Goal: Transaction & Acquisition: Book appointment/travel/reservation

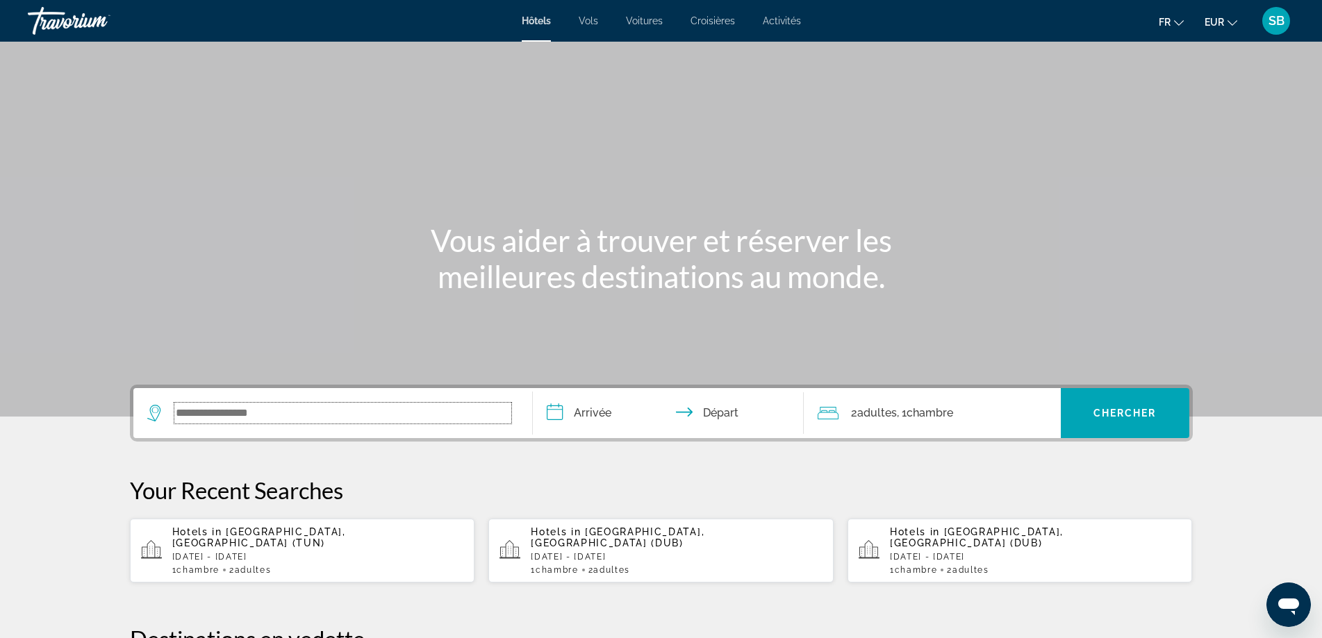
click at [295, 412] on input "Search widget" at bounding box center [342, 413] width 337 height 21
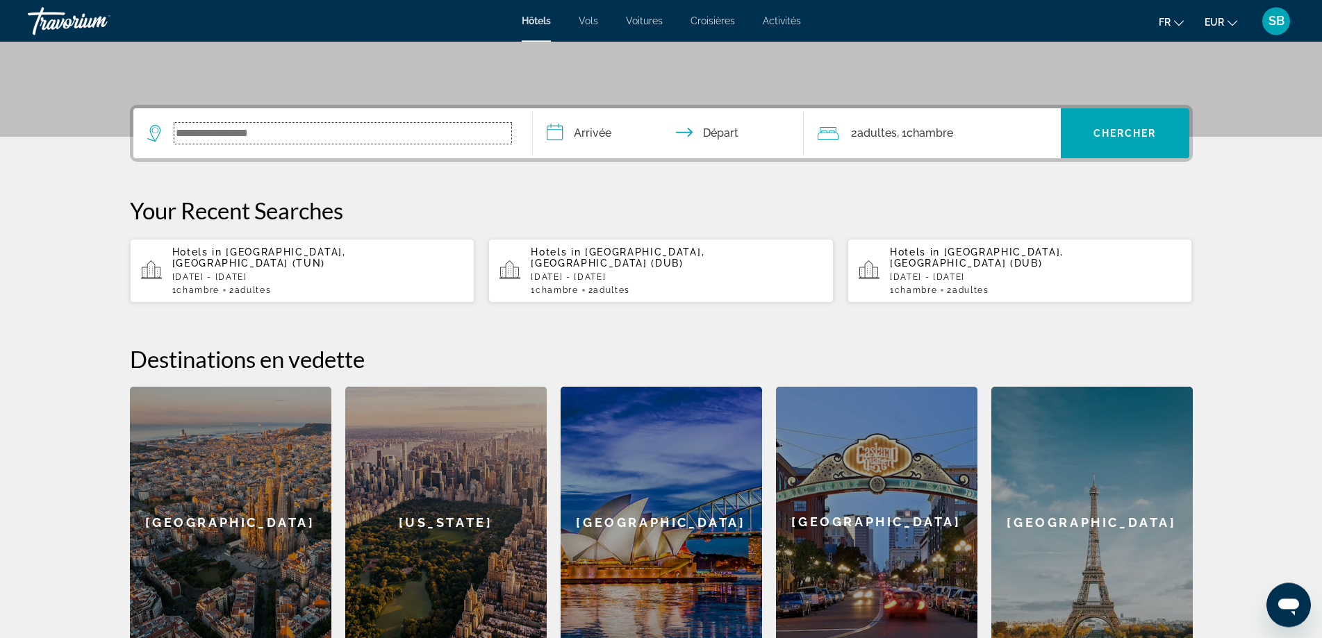
scroll to position [340, 0]
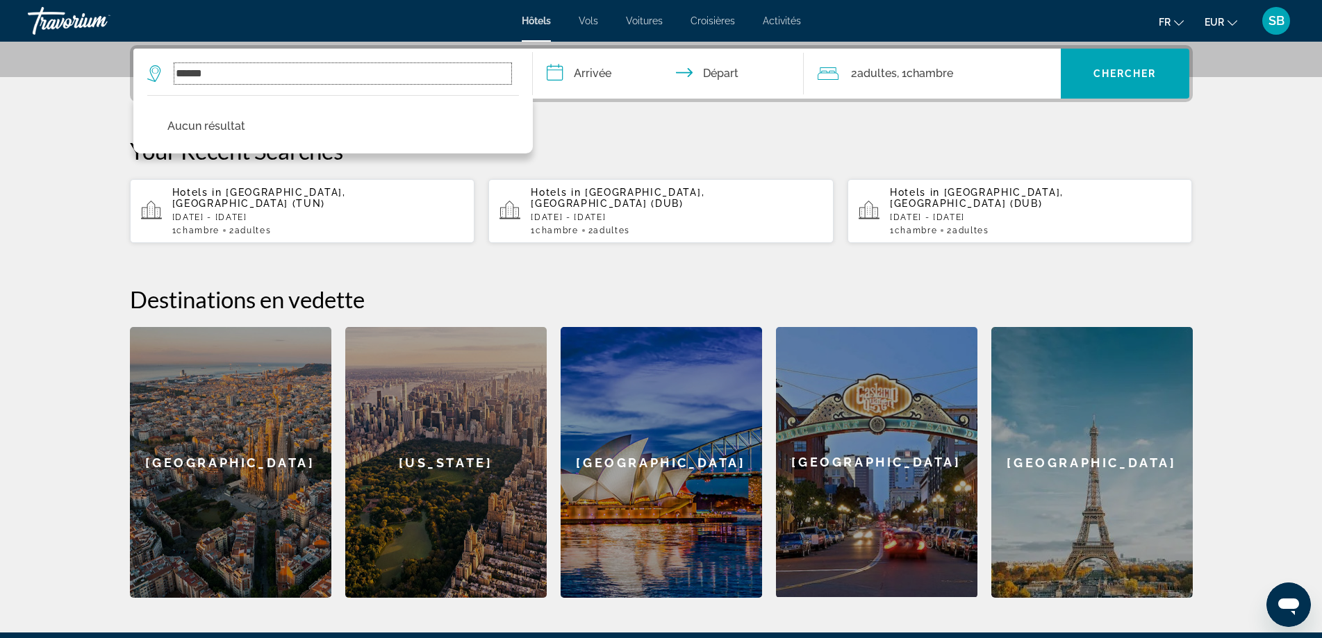
drag, startPoint x: 226, startPoint y: 72, endPoint x: 92, endPoint y: 49, distance: 136.0
click at [174, 63] on input "******" at bounding box center [342, 73] width 337 height 21
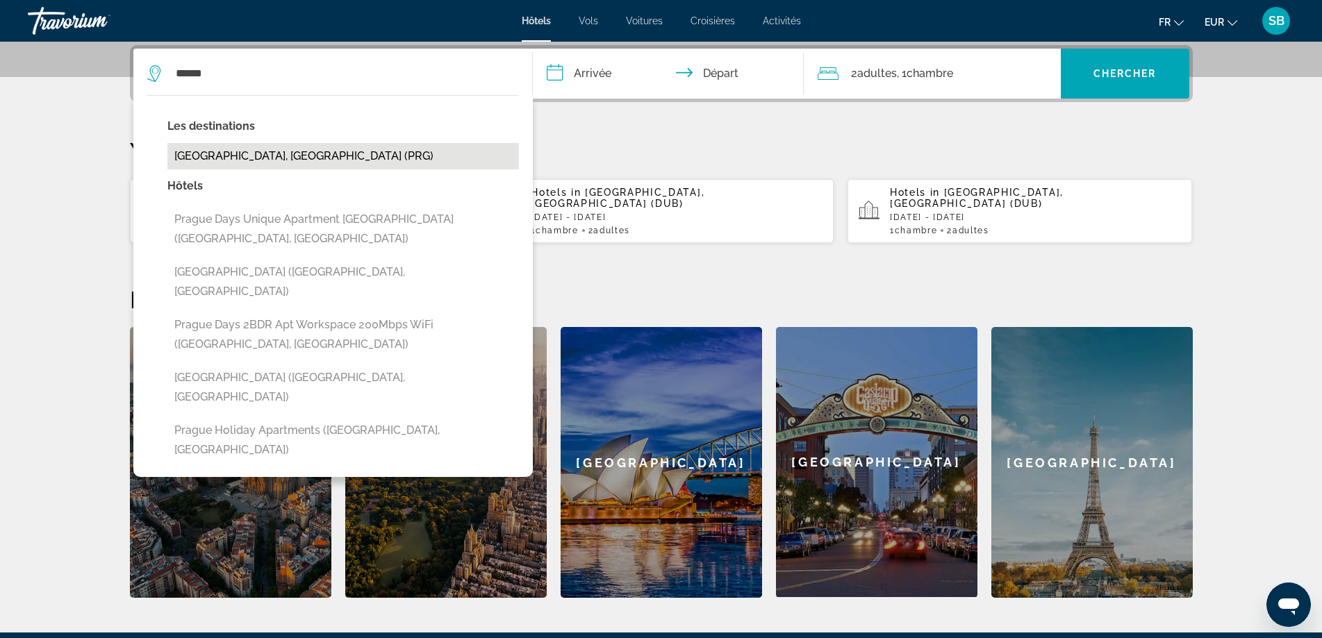
click at [259, 155] on button "[GEOGRAPHIC_DATA], [GEOGRAPHIC_DATA] (PRG)" at bounding box center [342, 156] width 351 height 26
type input "**********"
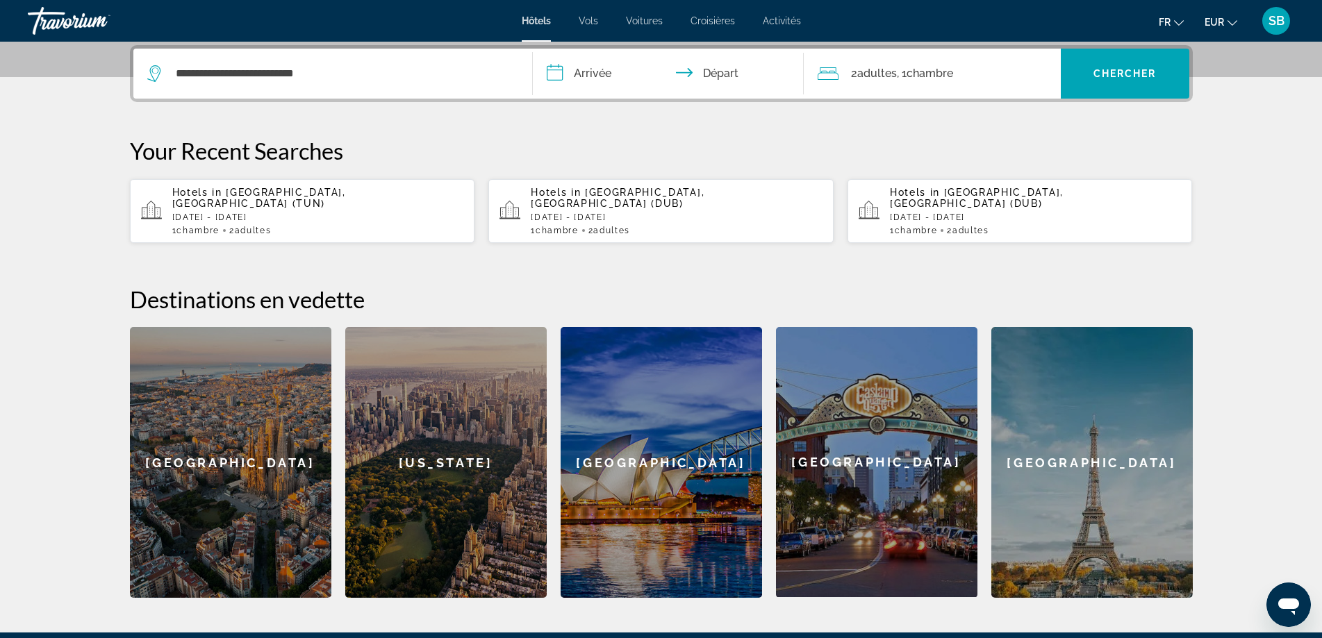
click at [607, 83] on input "**********" at bounding box center [671, 76] width 276 height 54
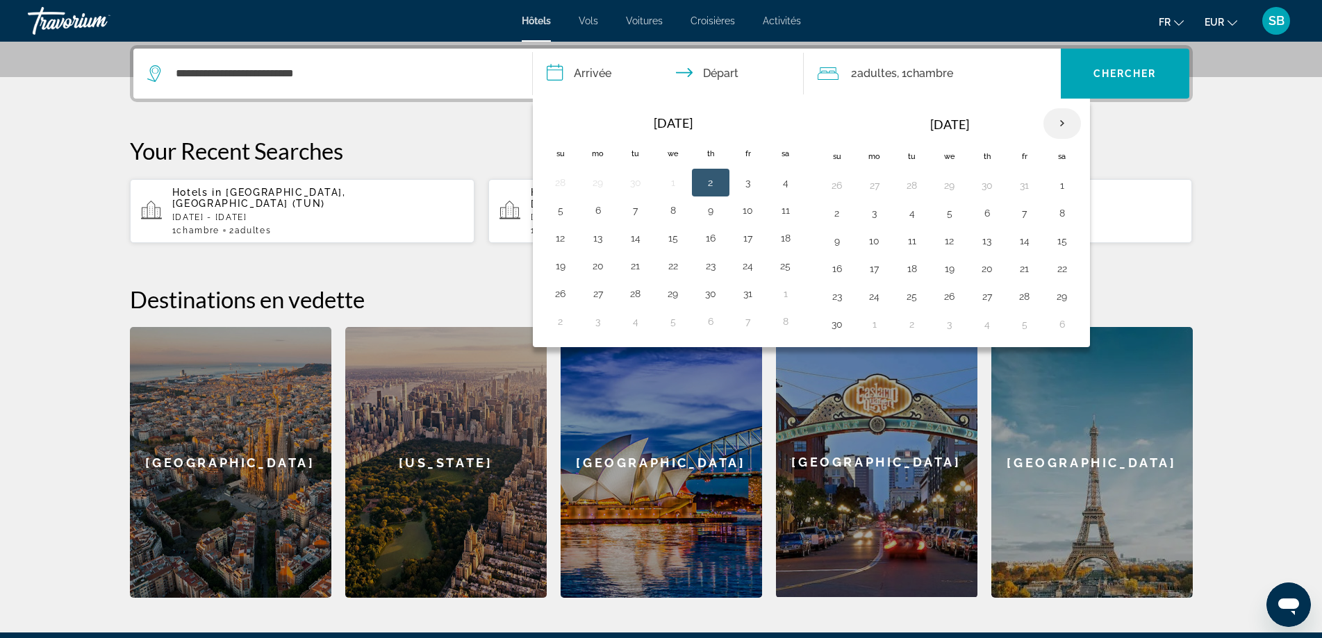
click at [1058, 119] on th "Next month" at bounding box center [1062, 123] width 38 height 31
click at [994, 297] on button "26" at bounding box center [987, 296] width 22 height 19
click at [1063, 121] on th "Next month" at bounding box center [1062, 123] width 38 height 31
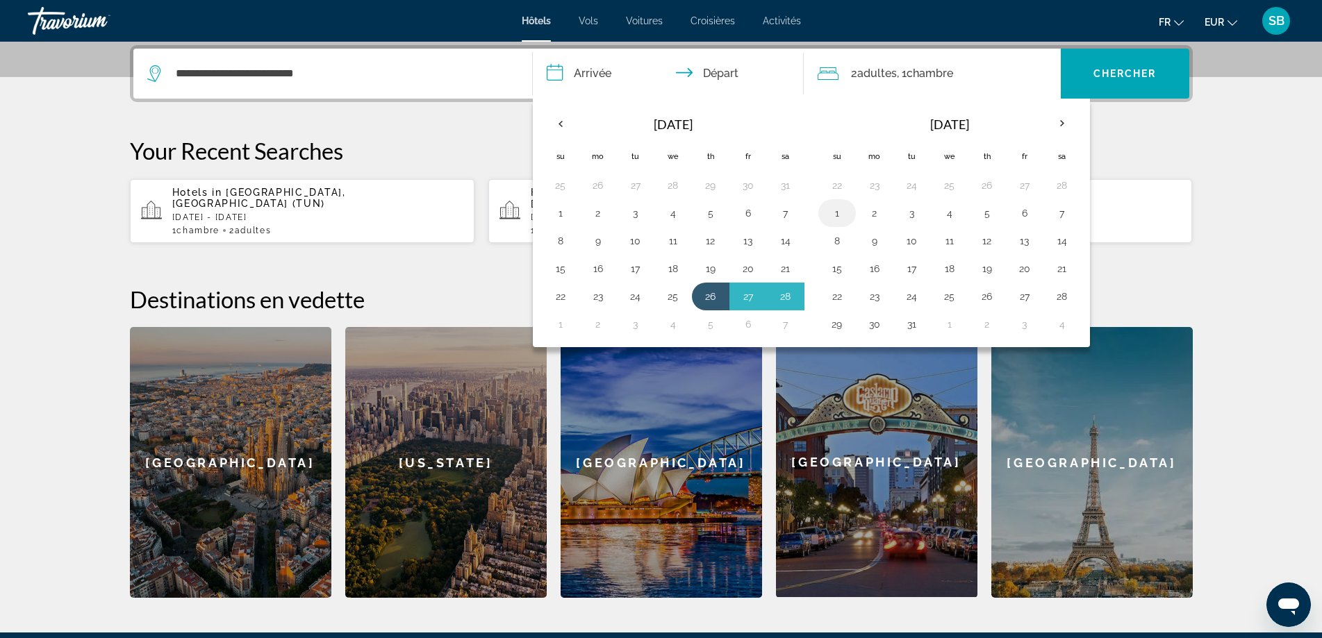
click at [836, 209] on button "1" at bounding box center [837, 212] width 22 height 19
type input "**********"
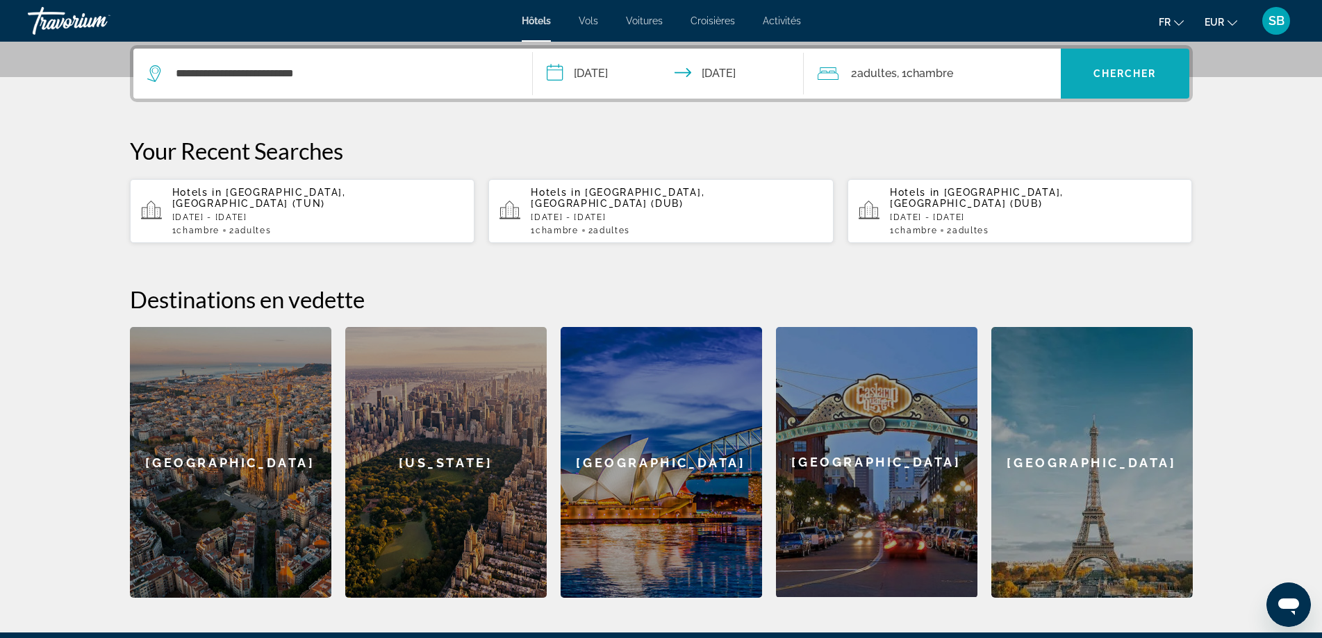
click at [1111, 74] on span "Chercher" at bounding box center [1124, 73] width 63 height 11
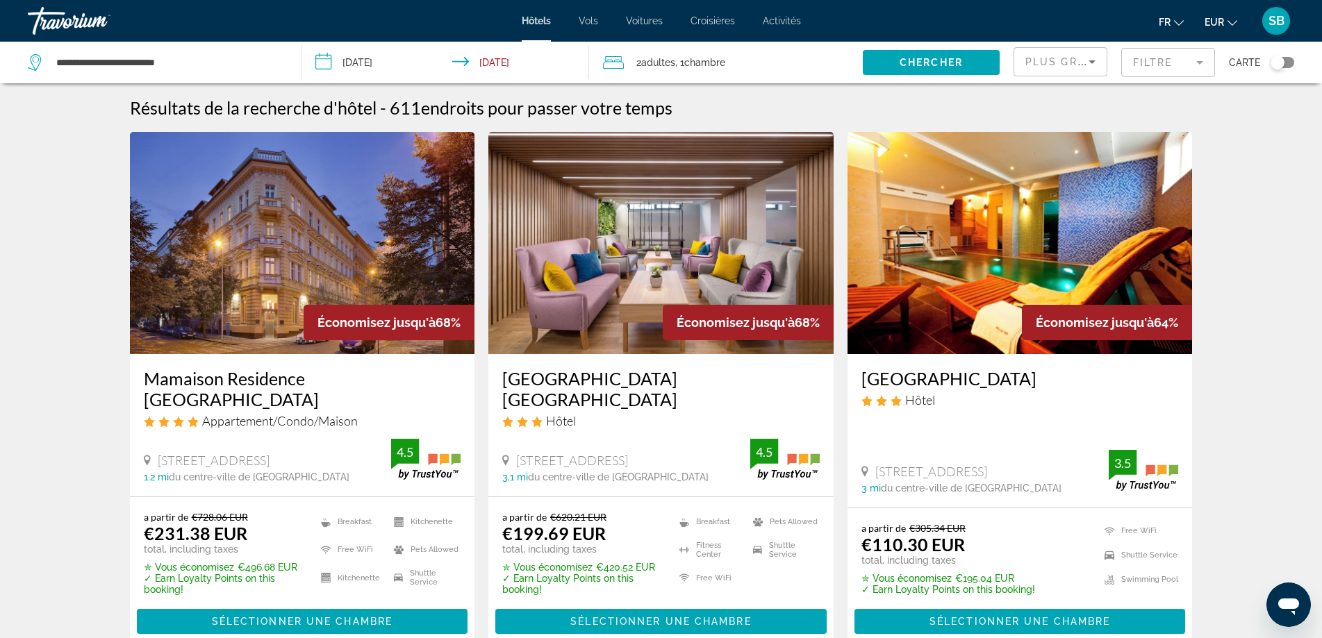
click at [1166, 64] on mat-form-field "Filtre" at bounding box center [1168, 62] width 94 height 29
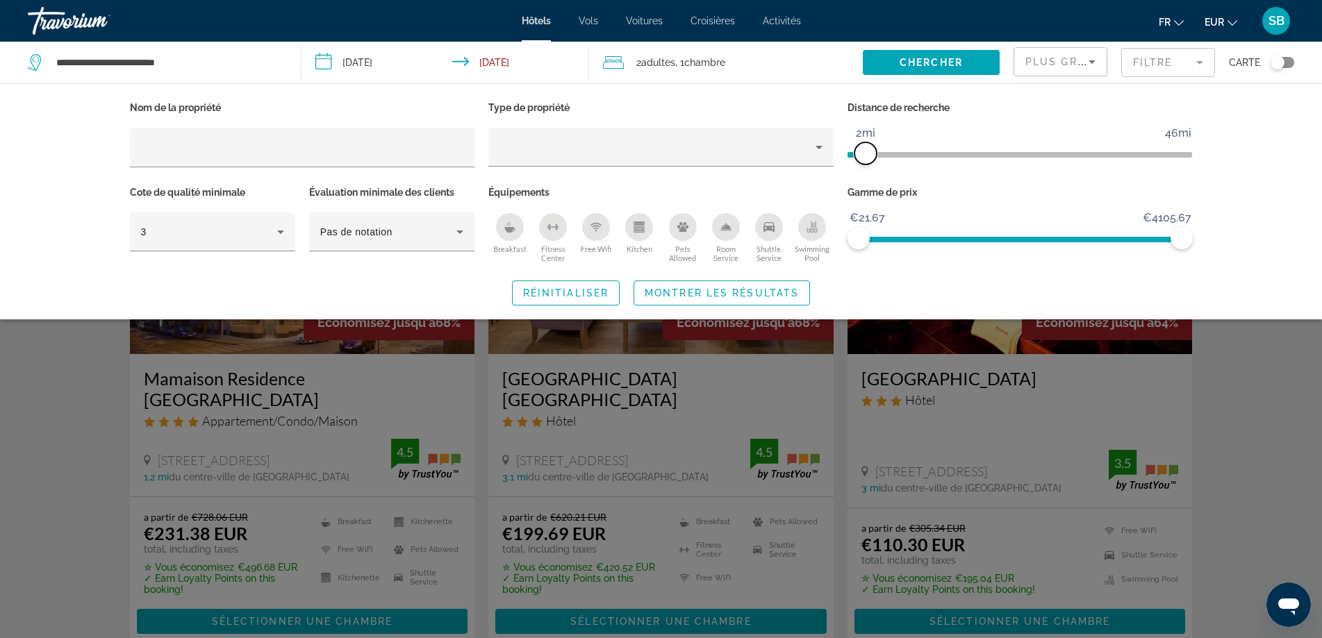
drag, startPoint x: 1070, startPoint y: 153, endPoint x: 868, endPoint y: 160, distance: 202.2
click at [868, 160] on span "ngx-slider" at bounding box center [865, 153] width 22 height 22
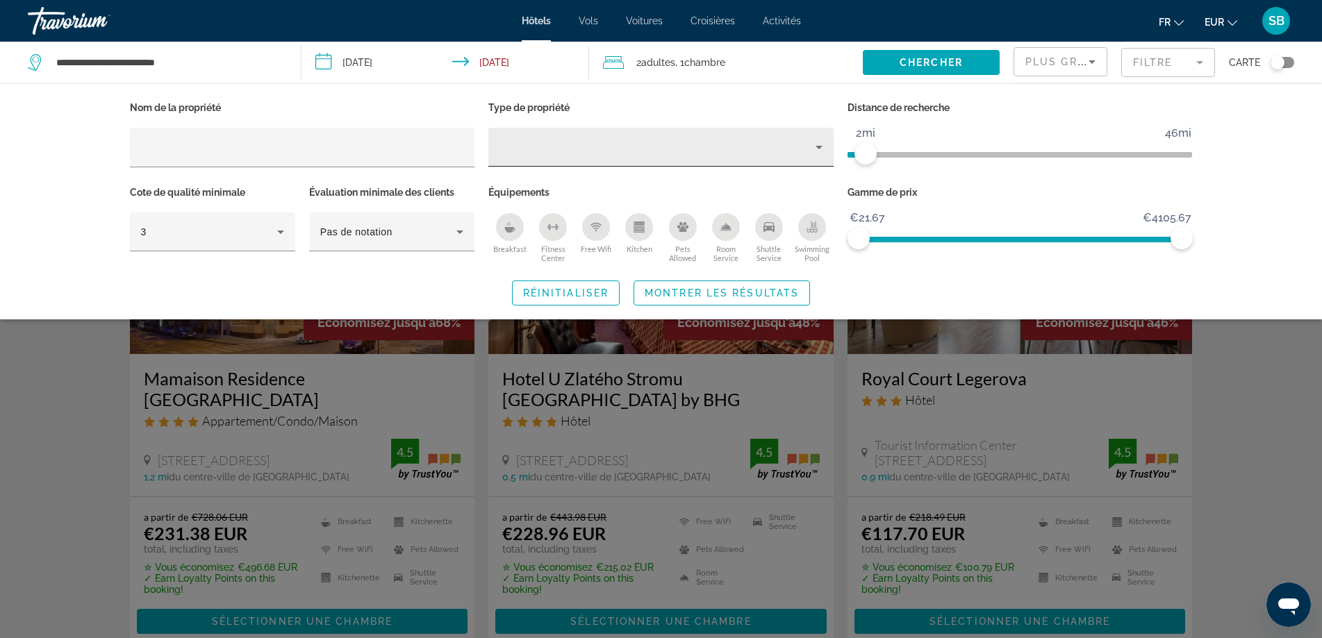
click at [597, 136] on div "Hotel Filters" at bounding box center [660, 147] width 323 height 39
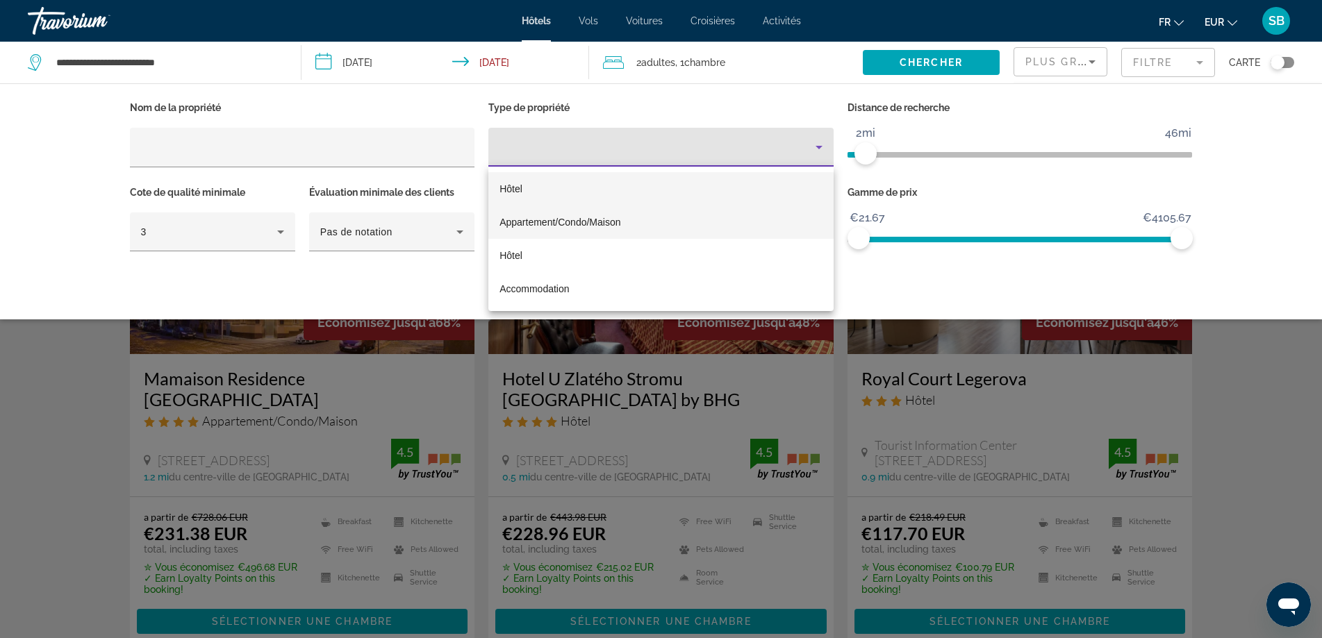
click at [598, 219] on span "Appartement/Condo/Maison" at bounding box center [559, 222] width 121 height 11
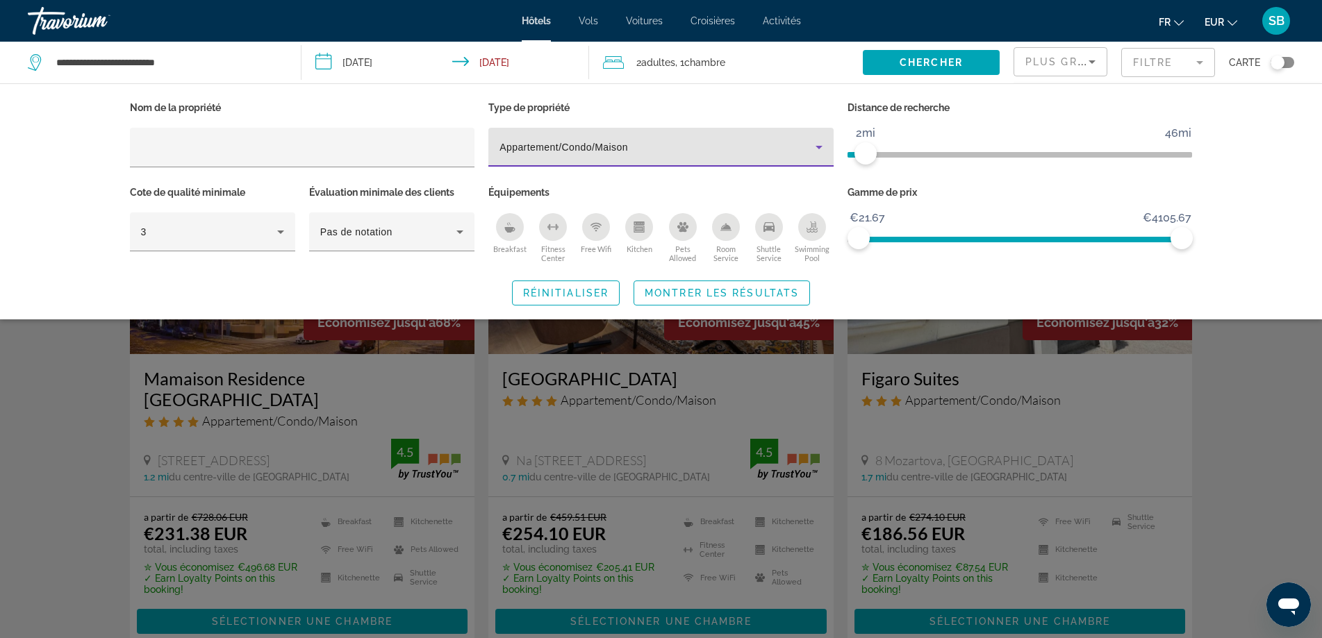
click at [1260, 378] on div "Search widget" at bounding box center [661, 423] width 1322 height 430
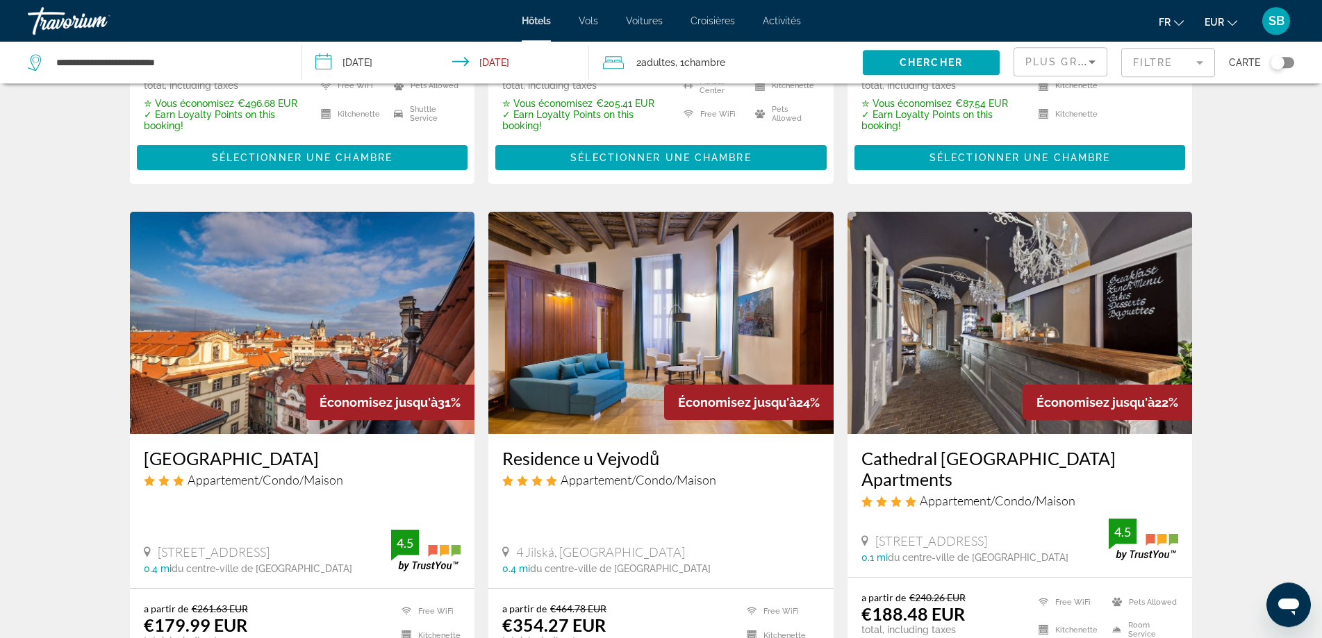
scroll to position [496, 0]
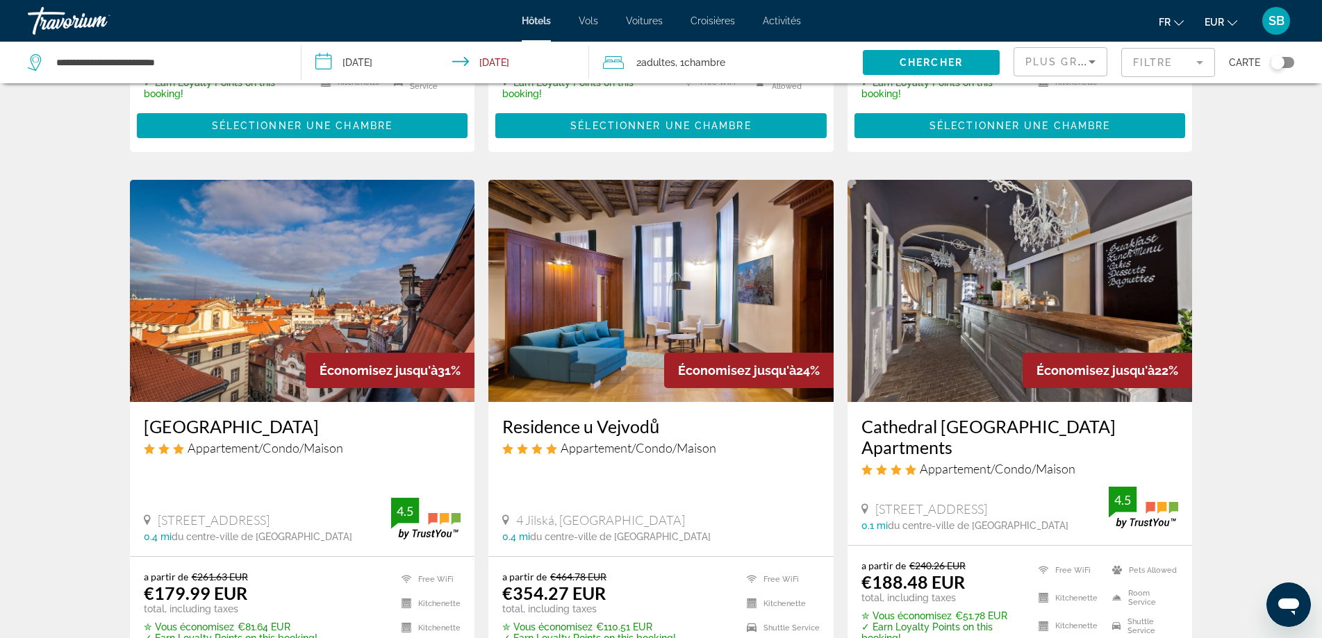
click at [390, 313] on img "Main content" at bounding box center [302, 291] width 345 height 222
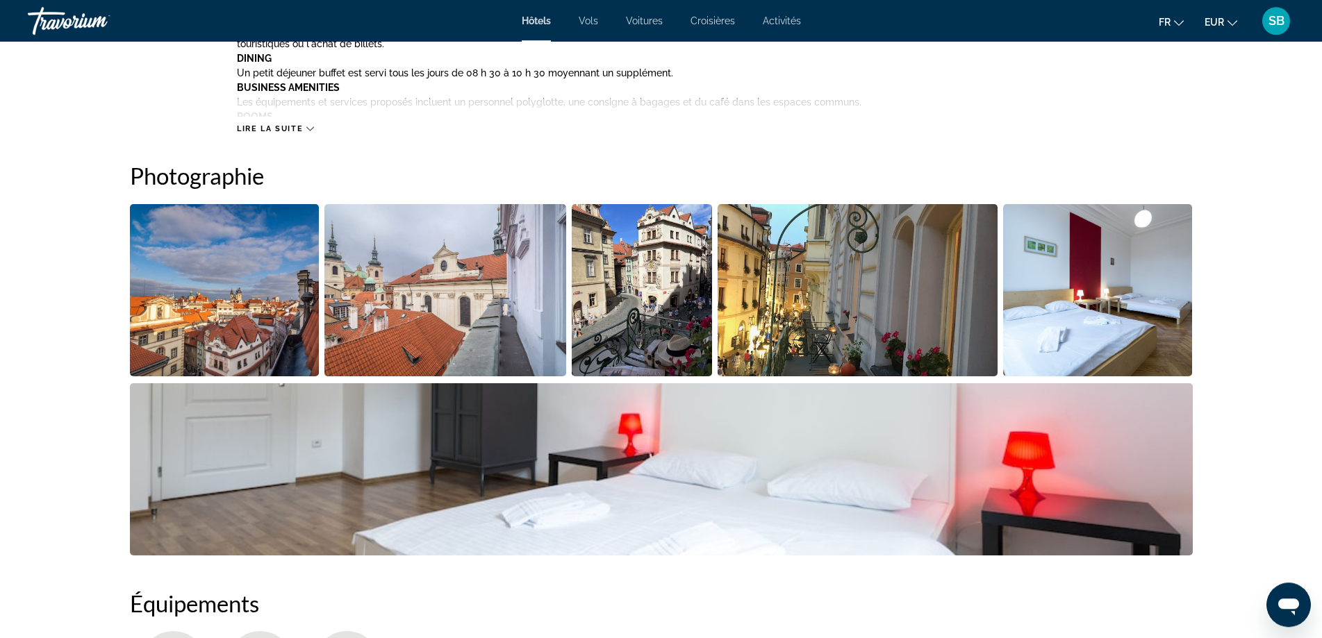
scroll to position [496, 0]
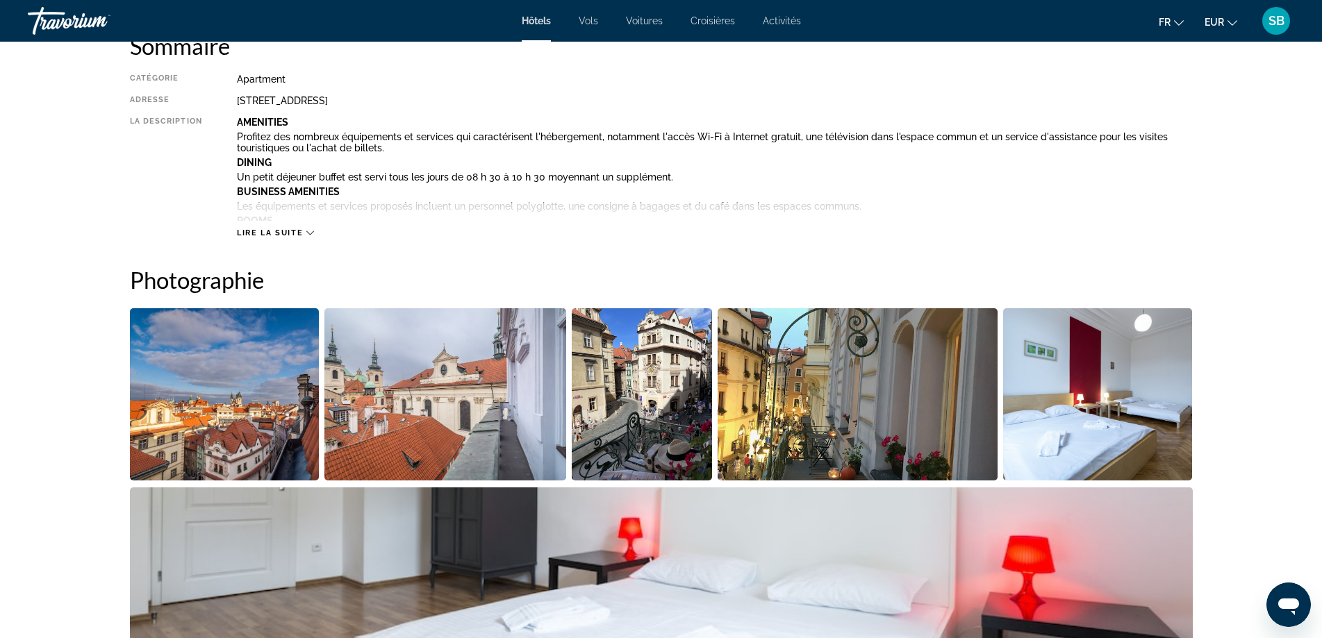
click at [293, 232] on span "Lire la suite" at bounding box center [270, 232] width 66 height 9
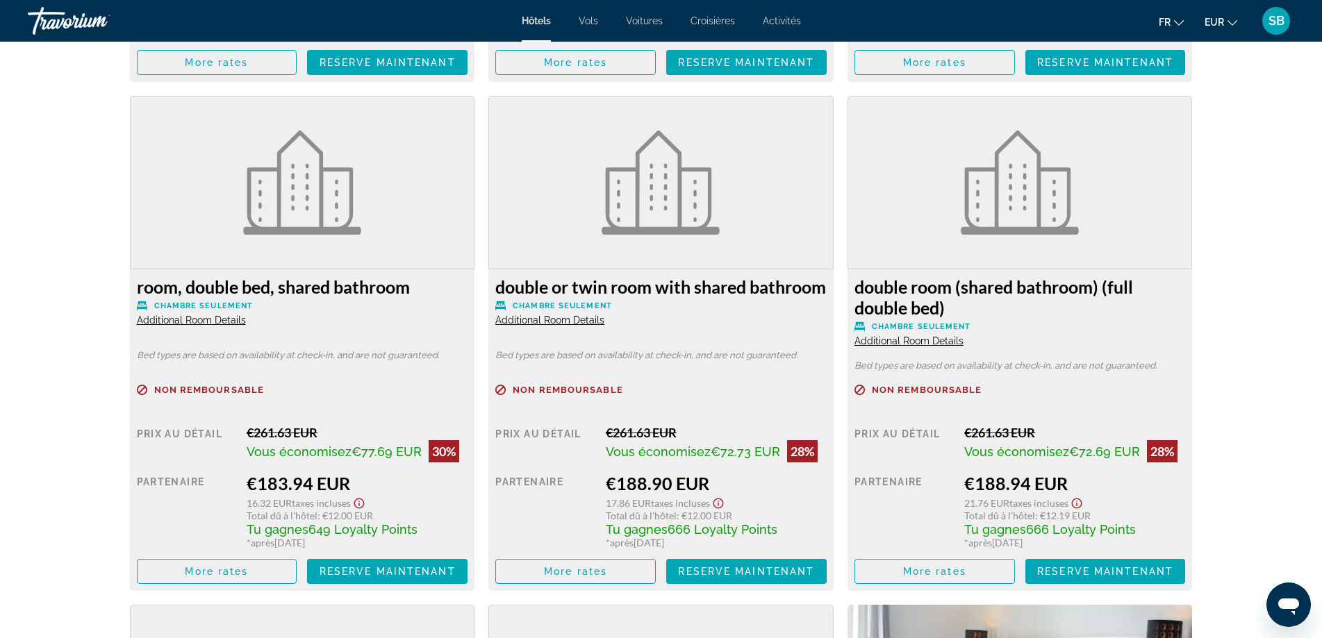
scroll to position [2763, 0]
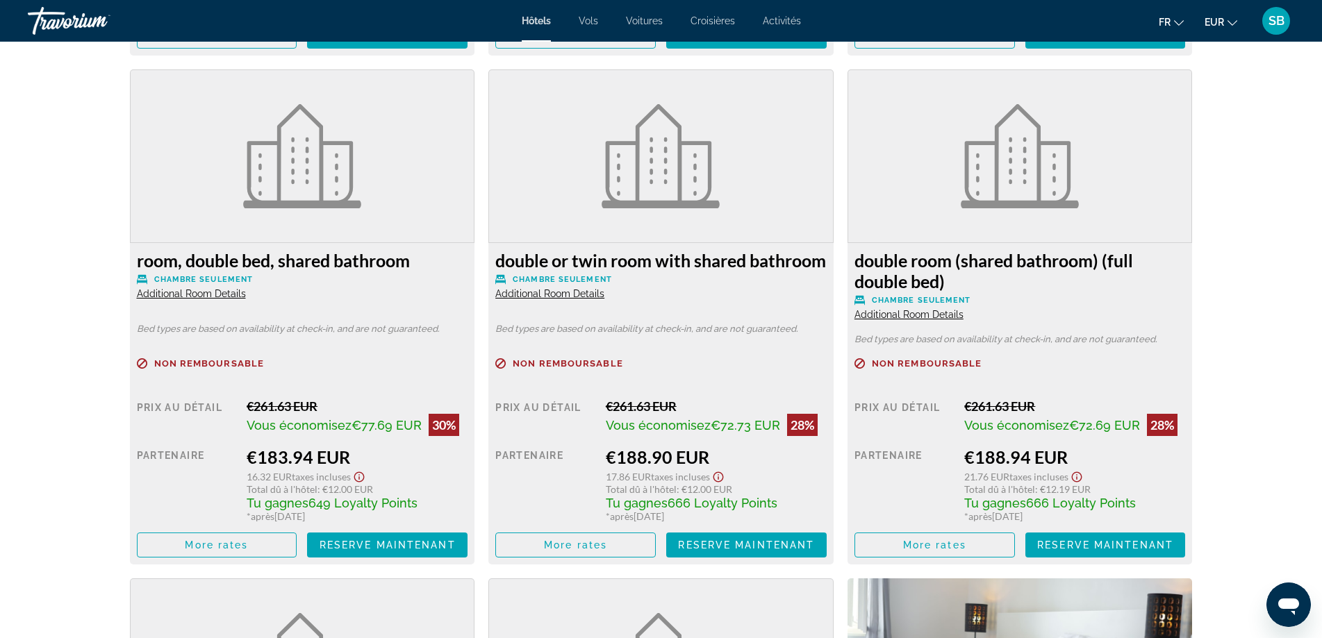
click at [904, 292] on div "double room (shared bathroom) (full double bed) Chambre seulement Additional Ro…" at bounding box center [1019, 285] width 331 height 71
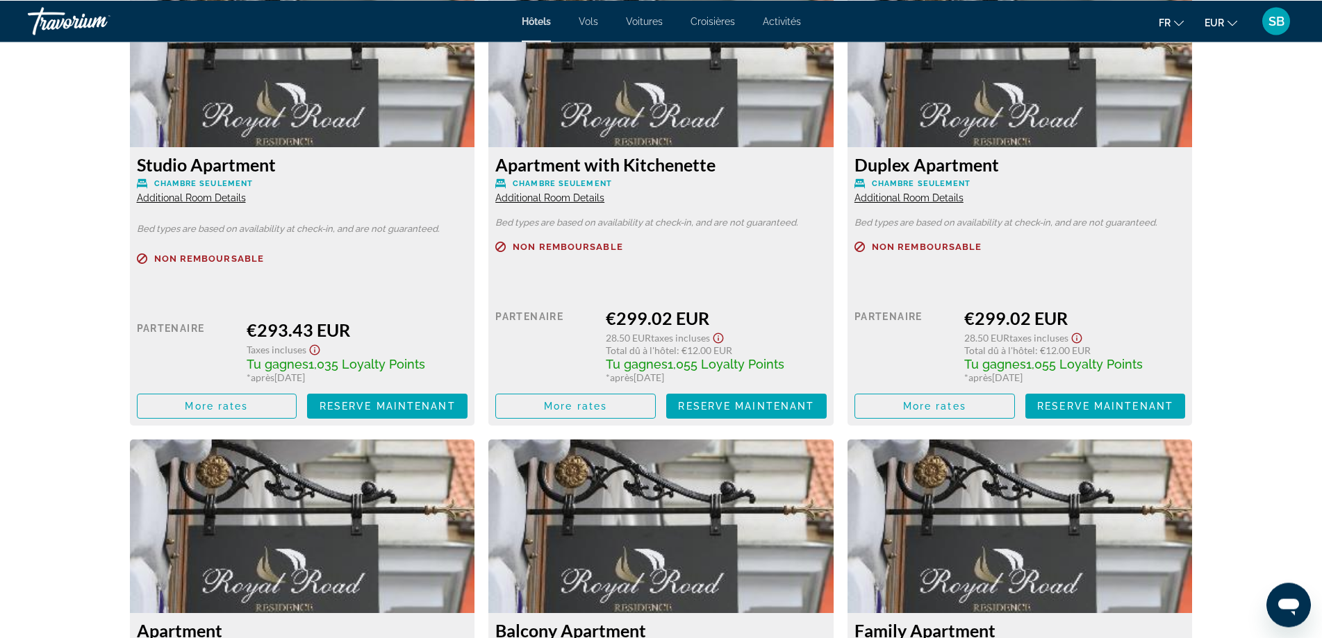
scroll to position [6375, 0]
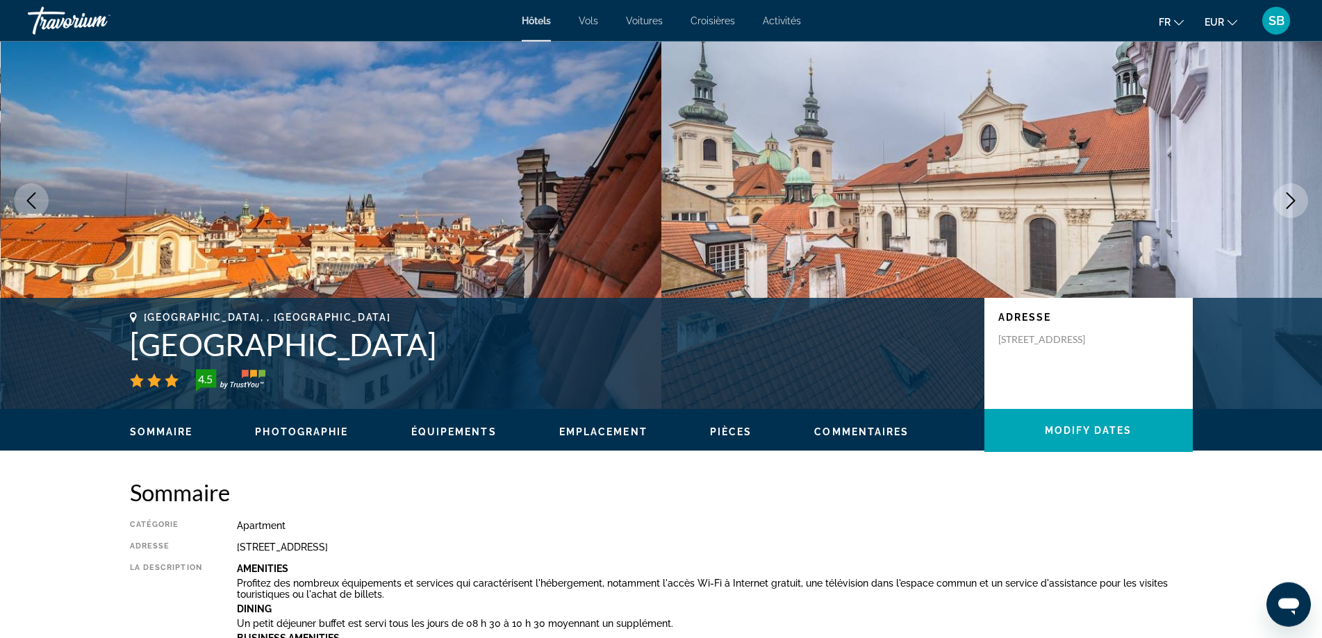
scroll to position [71, 0]
